Goal: Transaction & Acquisition: Purchase product/service

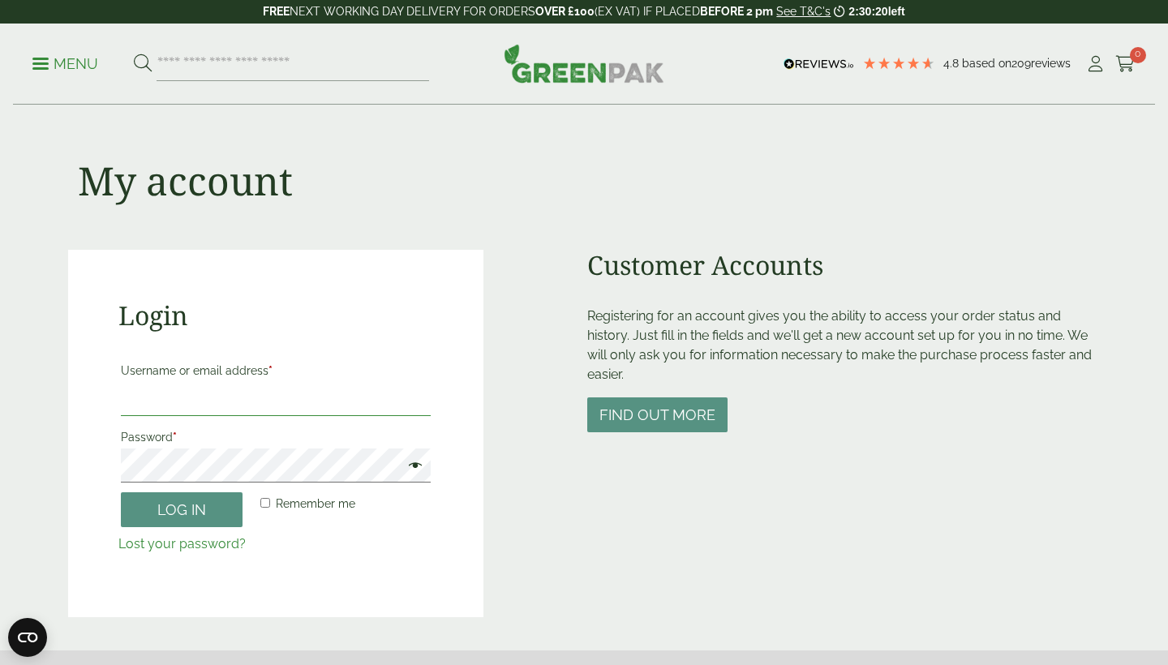
type input "**********"
click at [182, 509] on button "Log in" at bounding box center [182, 509] width 122 height 35
drag, startPoint x: 776, startPoint y: 160, endPoint x: 181, endPoint y: 501, distance: 686.4
click at [181, 501] on button "Log in" at bounding box center [182, 509] width 122 height 35
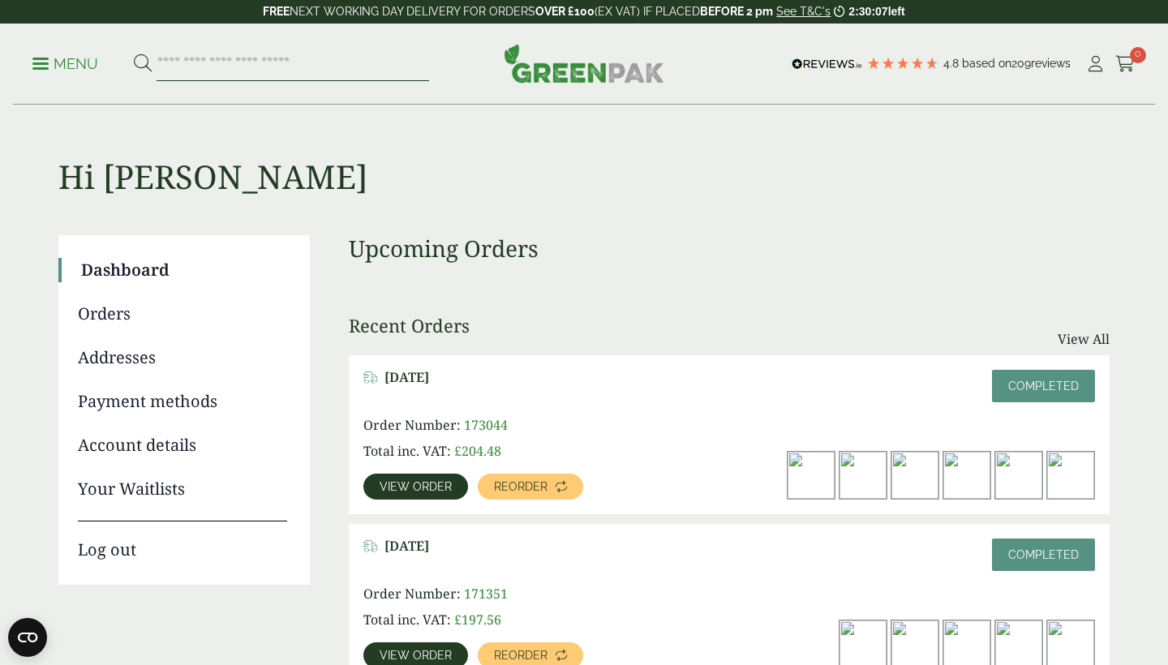
click at [206, 53] on input "search" at bounding box center [293, 64] width 273 height 34
type input "*****"
click at [142, 63] on button at bounding box center [143, 64] width 18 height 21
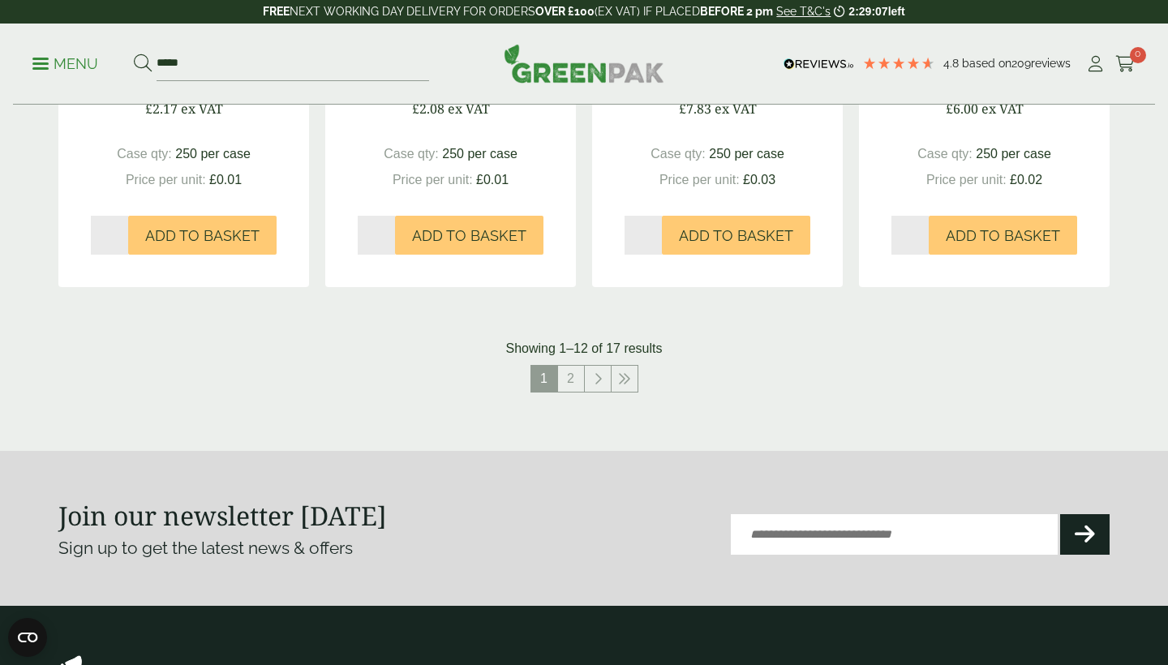
scroll to position [1743, 0]
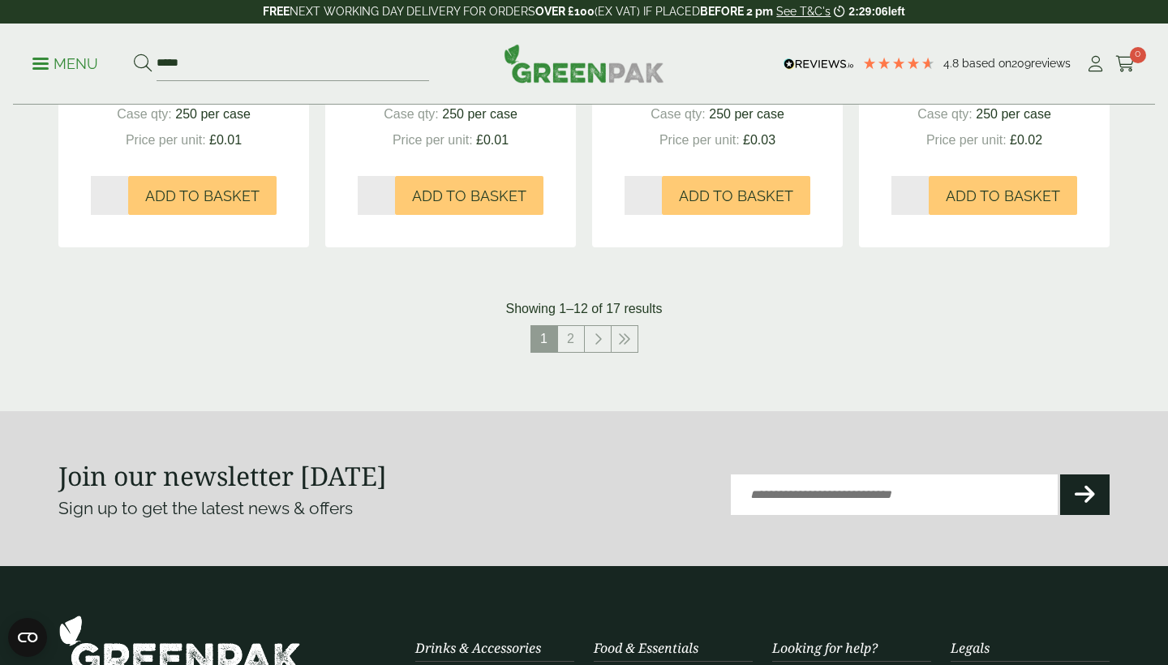
click at [582, 350] on nav "1 2" at bounding box center [583, 341] width 1051 height 33
click at [574, 334] on link "2" at bounding box center [571, 339] width 26 height 26
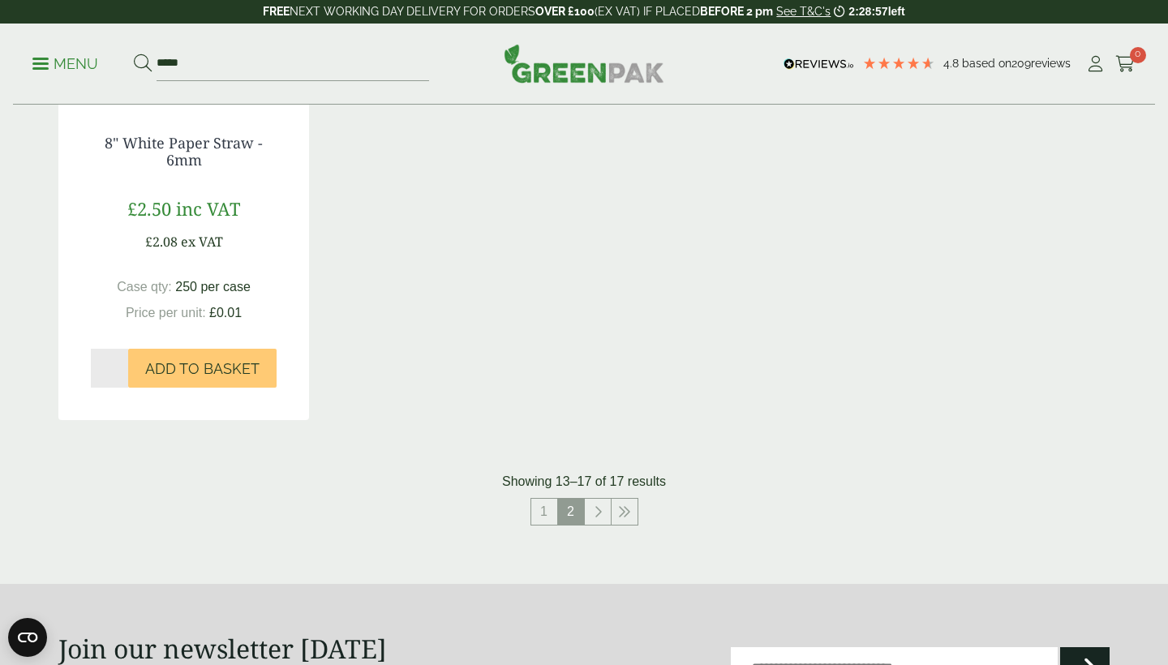
scroll to position [1053, 0]
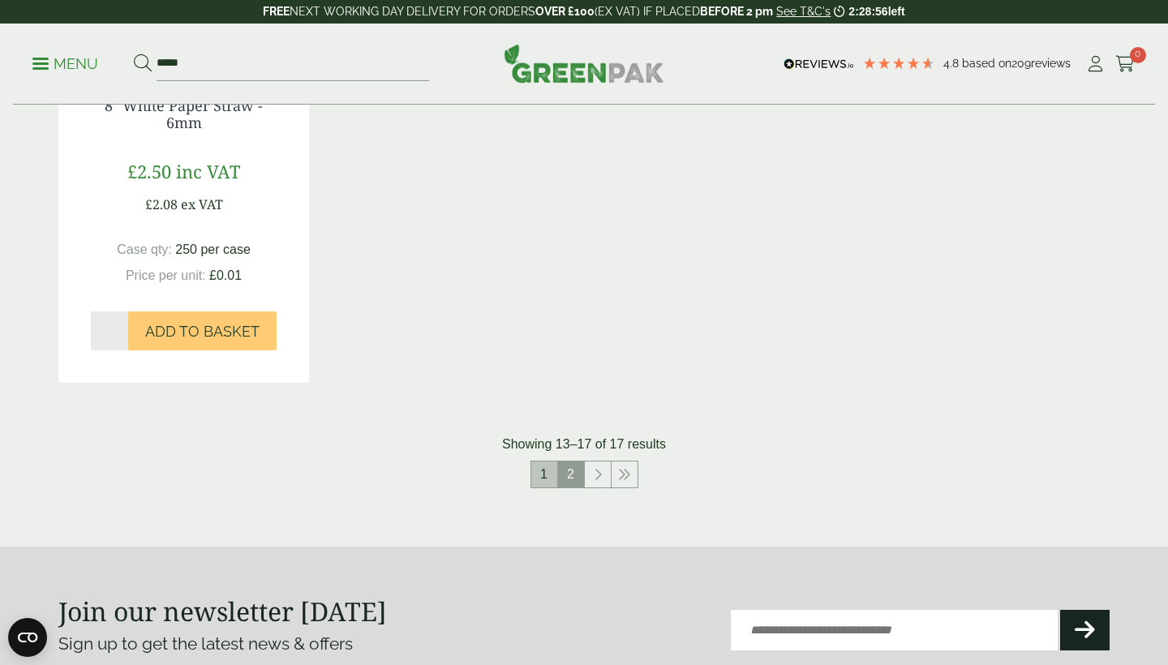
click at [544, 481] on link "1" at bounding box center [544, 475] width 26 height 26
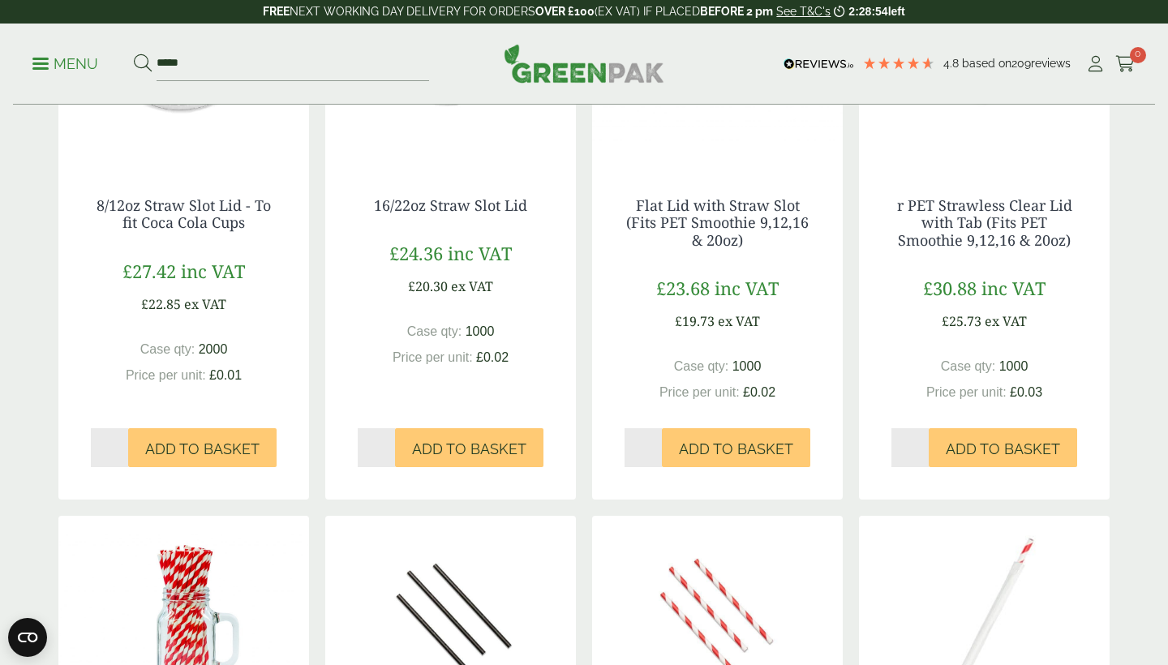
scroll to position [712, 0]
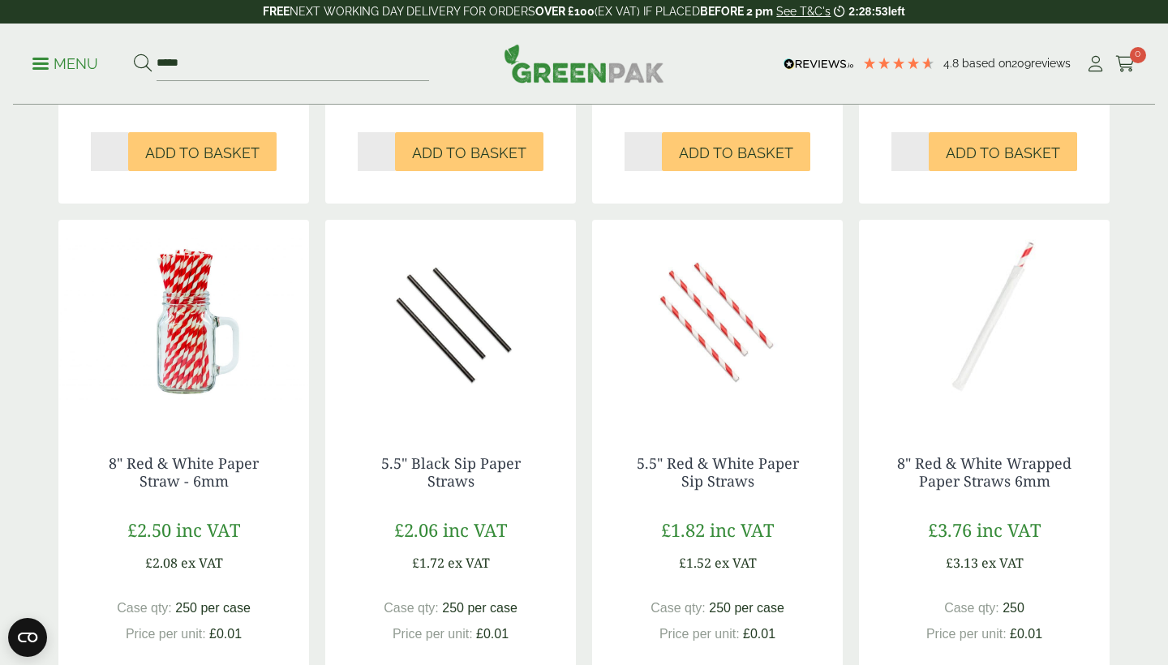
click at [459, 359] on img at bounding box center [450, 321] width 251 height 203
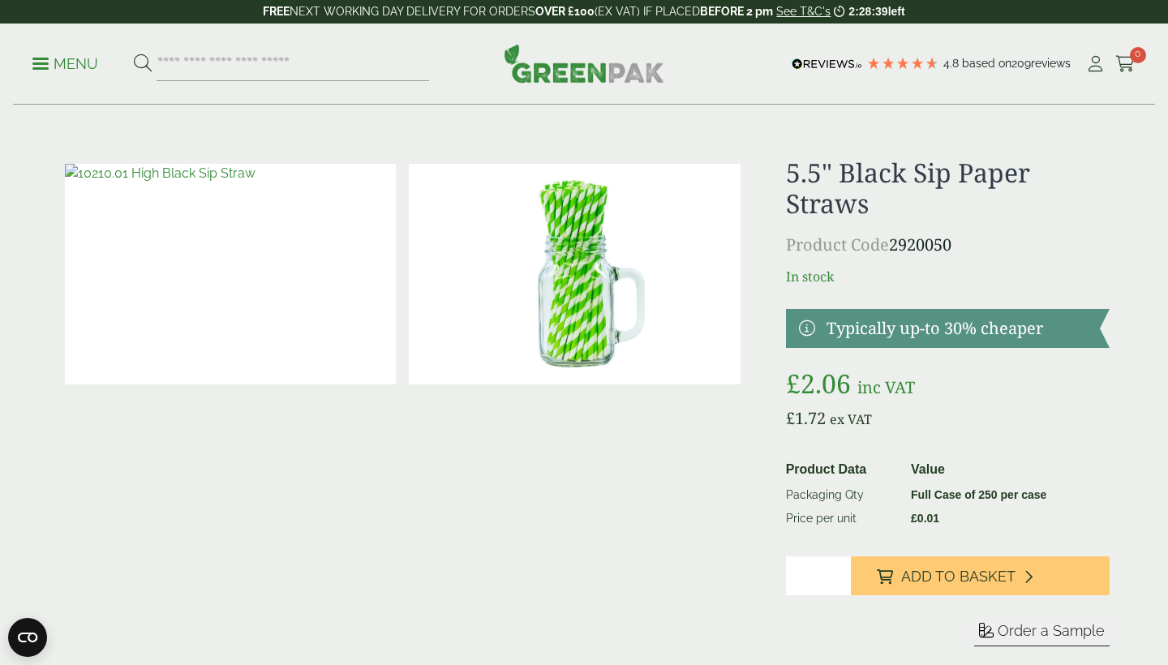
scroll to position [151, 0]
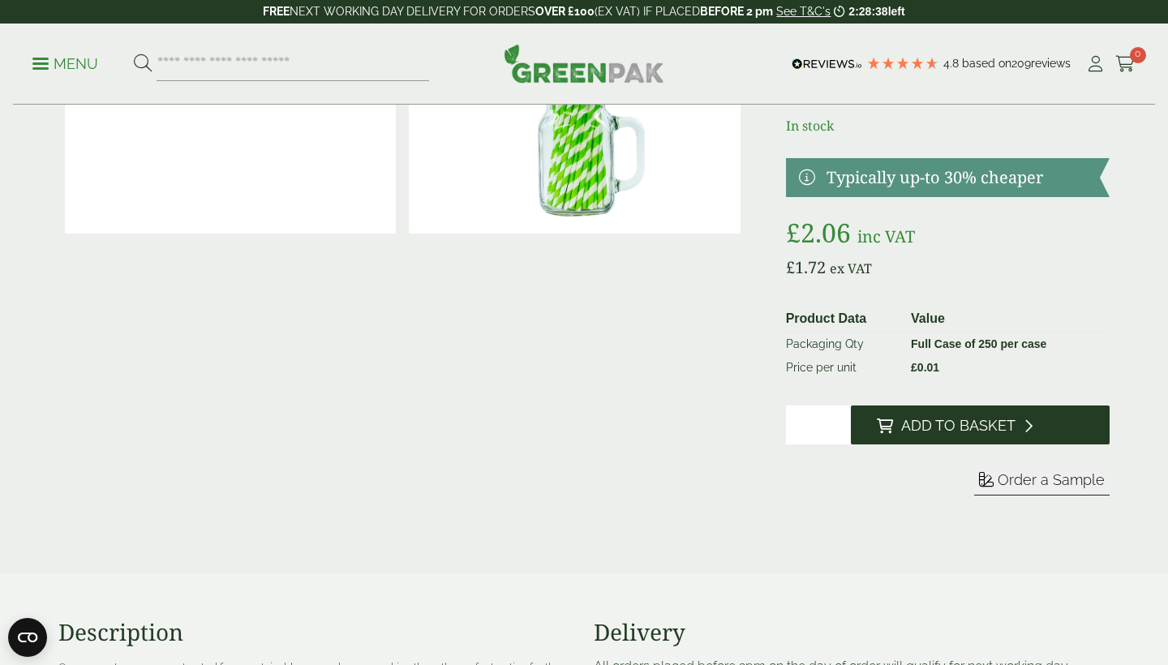
click at [974, 431] on span "Add to Basket" at bounding box center [958, 426] width 114 height 18
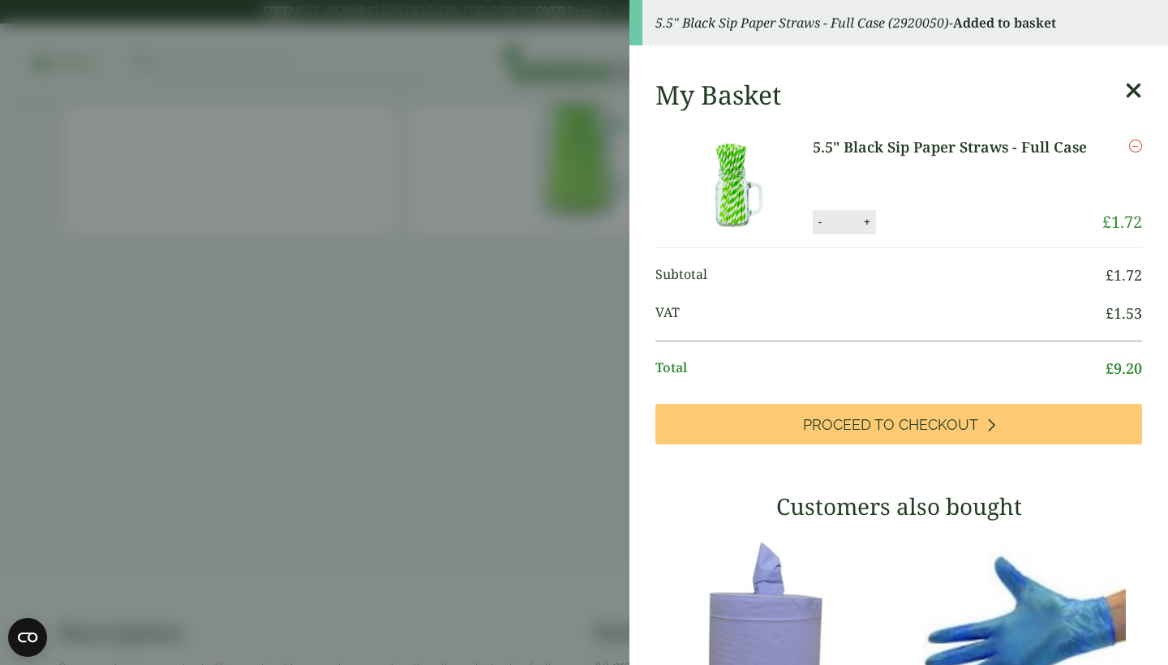
click at [1134, 92] on icon at bounding box center [1133, 90] width 17 height 23
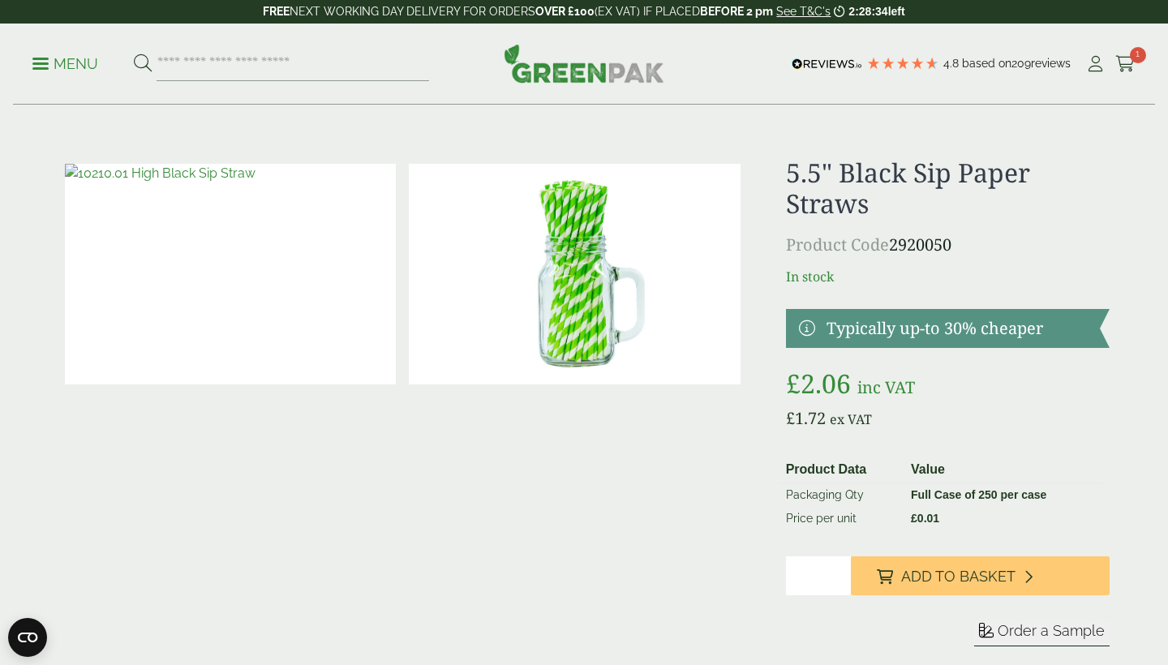
scroll to position [0, 0]
click at [1126, 53] on link "Cart 1" at bounding box center [1125, 64] width 20 height 24
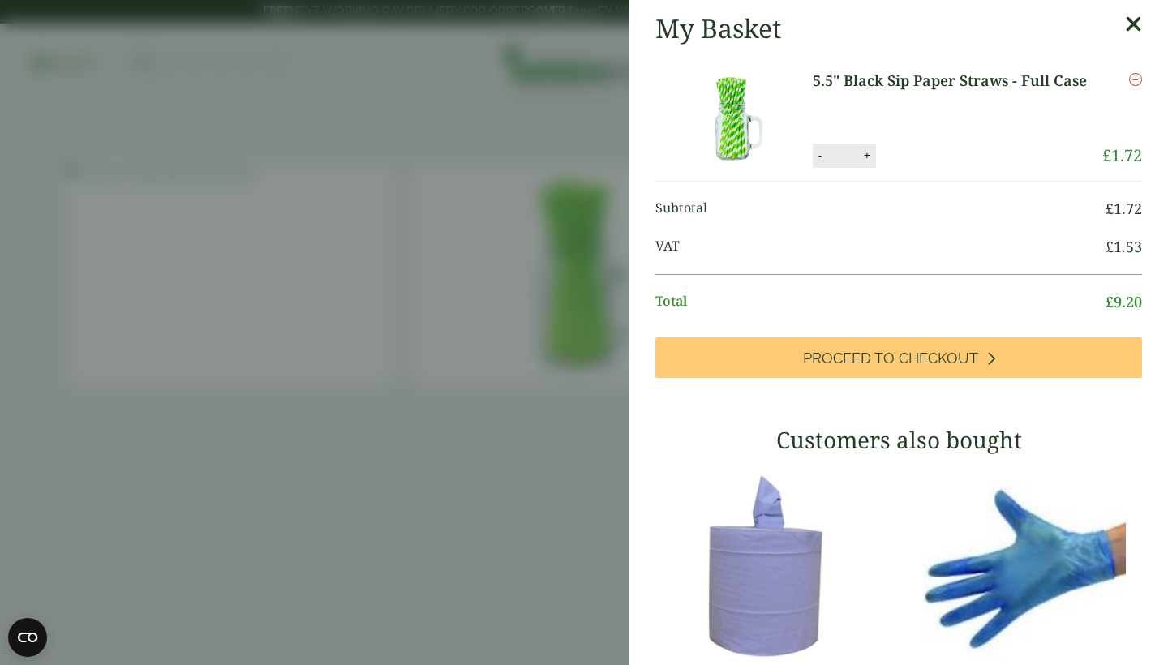
click at [865, 153] on button "+" at bounding box center [867, 155] width 16 height 14
type input "*"
click at [916, 147] on button "Update" at bounding box center [919, 156] width 81 height 24
